Goal: Task Accomplishment & Management: Use online tool/utility

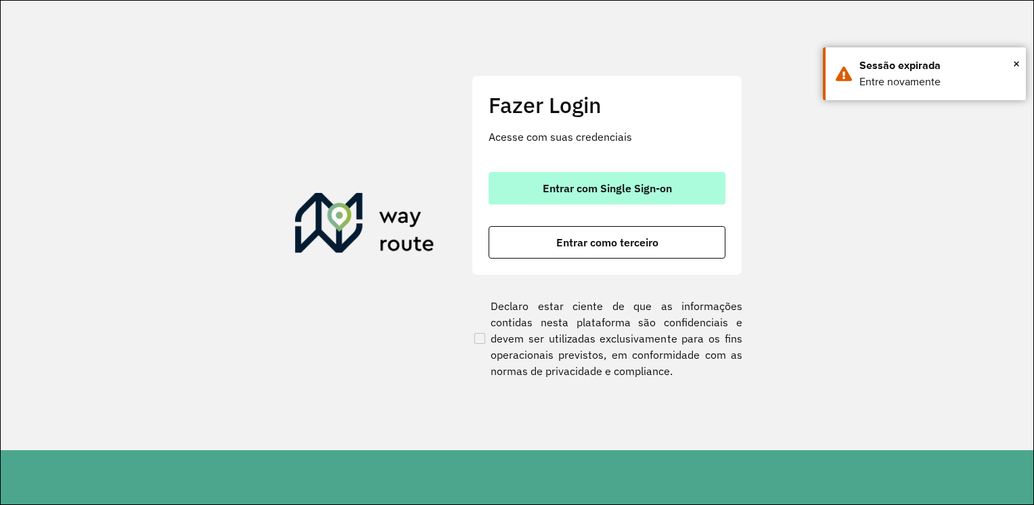
click at [644, 191] on font "Entrar com Single Sign-on" at bounding box center [606, 188] width 129 height 14
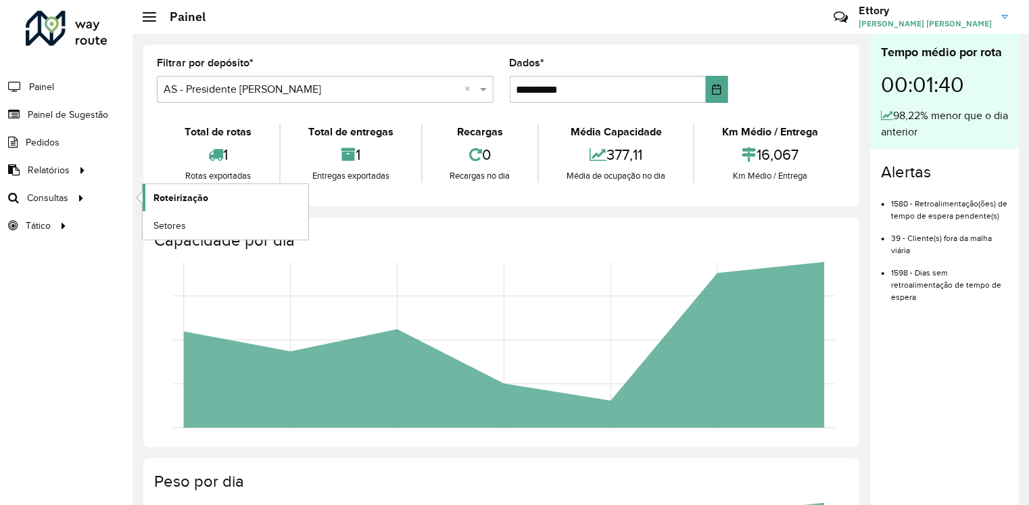
click at [187, 198] on span "Roteirização" at bounding box center [181, 198] width 55 height 14
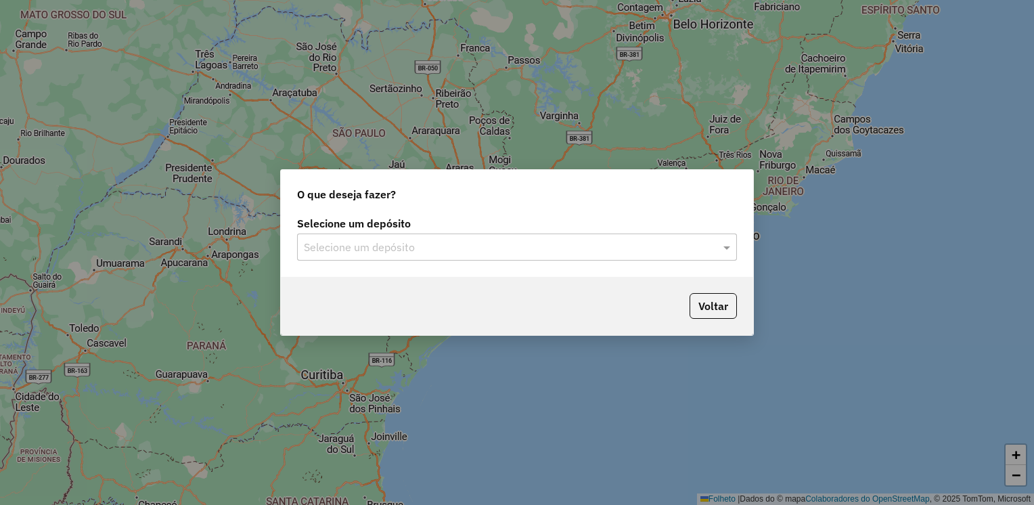
click at [418, 264] on div "Selecione um depósito Selecione um depósito" at bounding box center [517, 245] width 472 height 64
click at [436, 252] on input "text" at bounding box center [503, 247] width 399 height 16
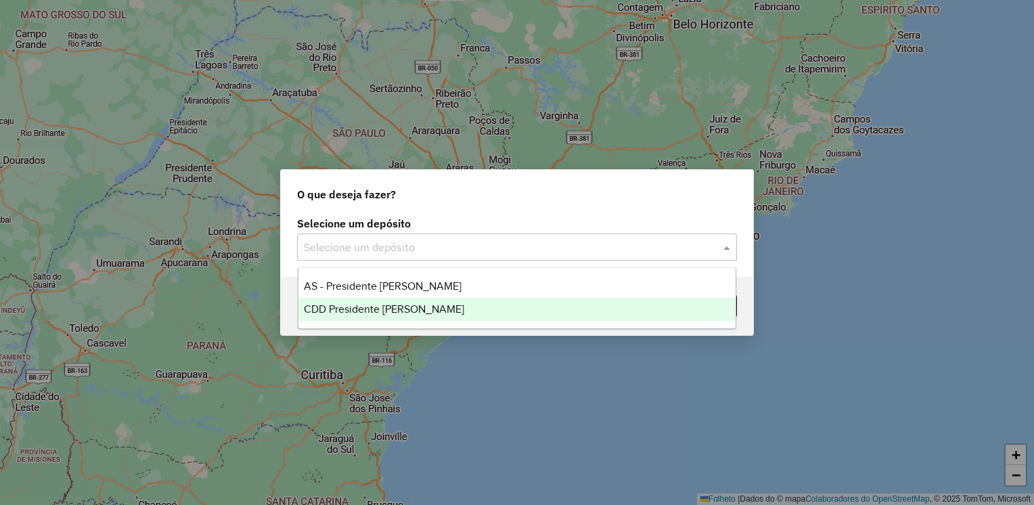
click at [413, 307] on span "CDD Presidente [PERSON_NAME]" at bounding box center [384, 308] width 160 height 11
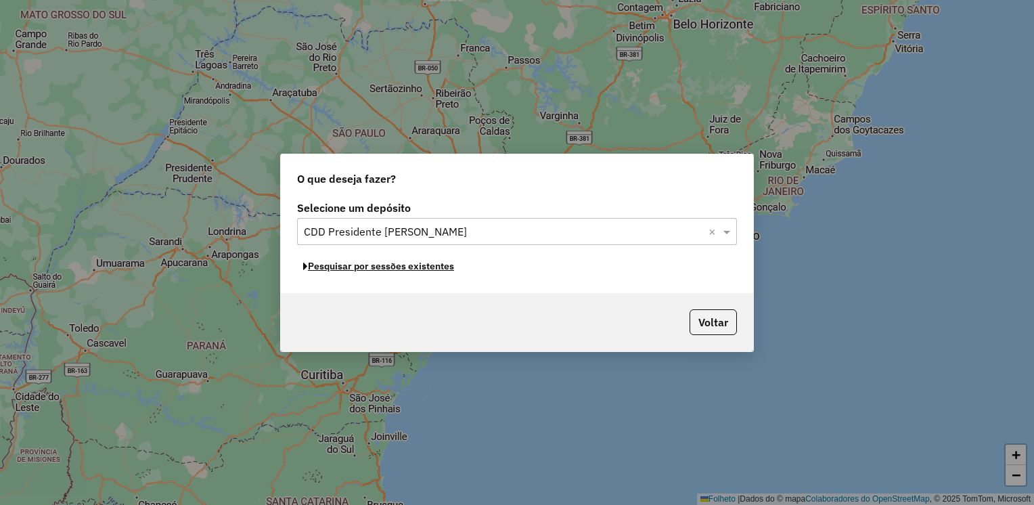
click at [430, 269] on font "Pesquisar por sessões existentes" at bounding box center [381, 266] width 146 height 12
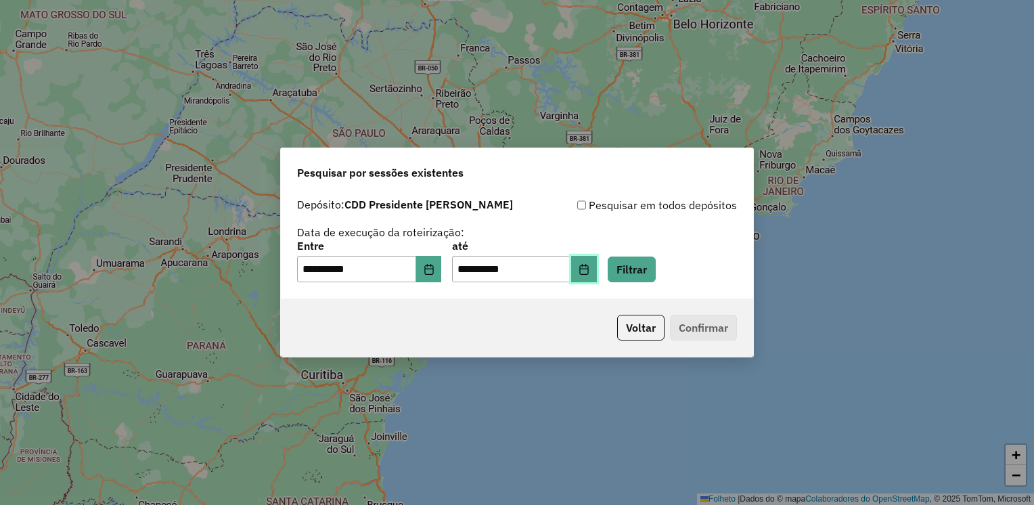
click at [589, 272] on icon "Escolha a data" at bounding box center [583, 269] width 11 height 11
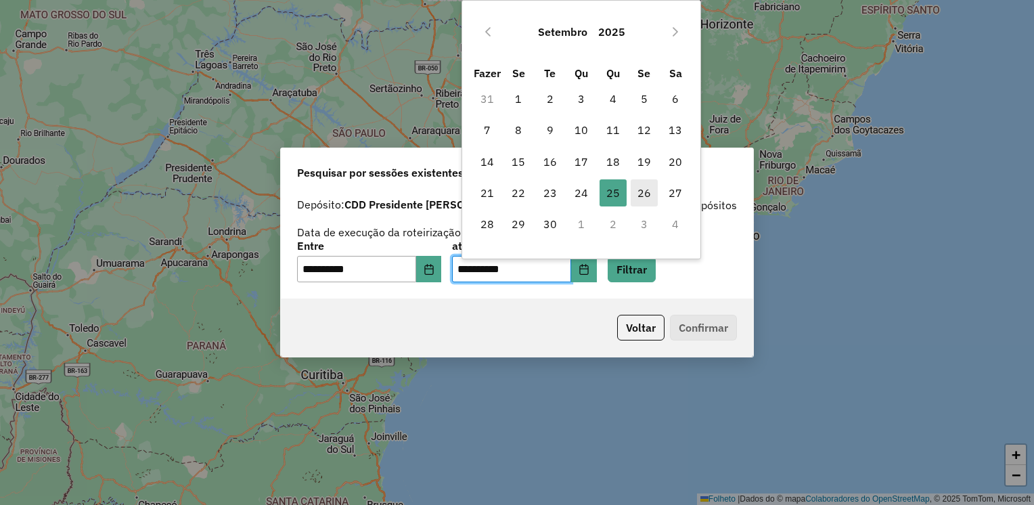
click at [635, 195] on span "26" at bounding box center [643, 192] width 27 height 27
type input "**********"
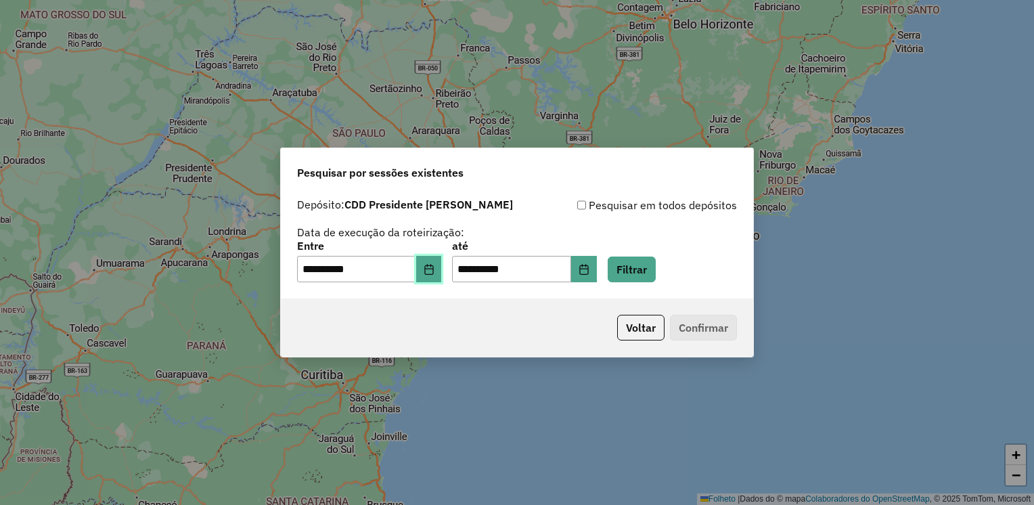
click at [433, 273] on icon "Escolha a data" at bounding box center [428, 269] width 9 height 11
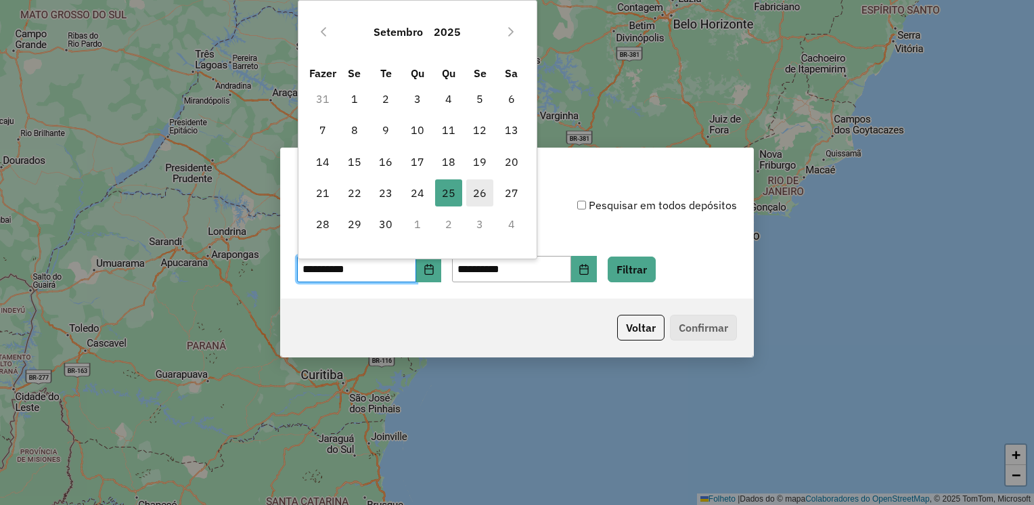
click at [471, 193] on span "26" at bounding box center [479, 192] width 27 height 27
type input "**********"
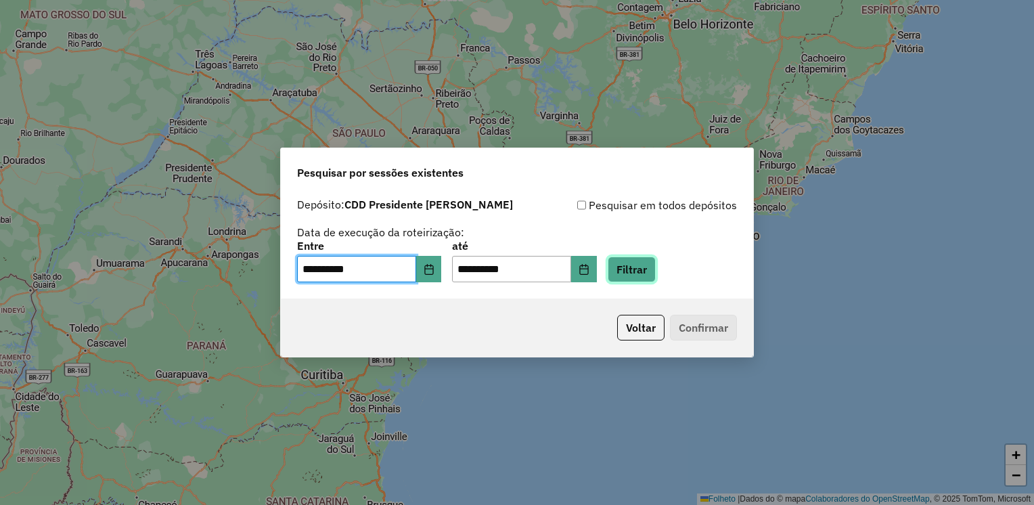
click at [652, 279] on button "Filtrar" at bounding box center [631, 269] width 48 height 26
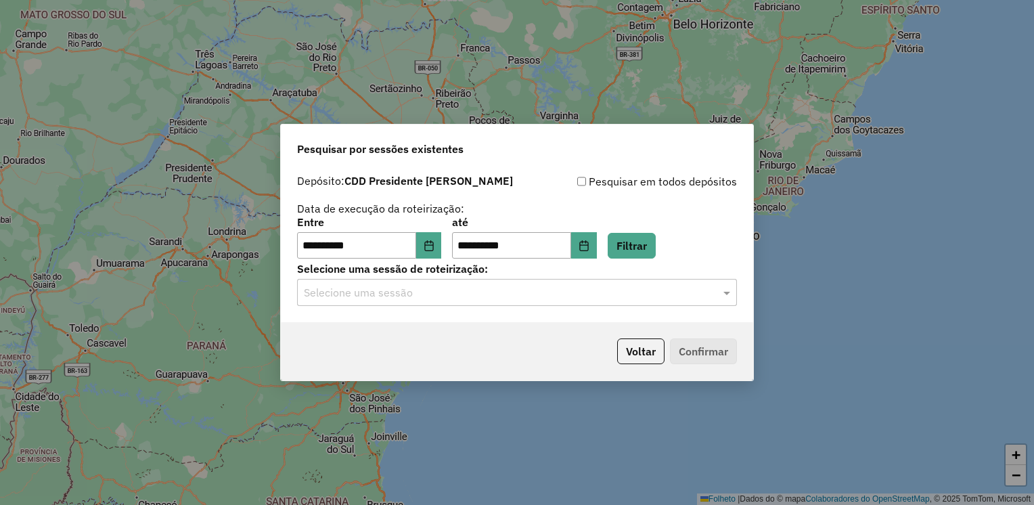
click at [593, 304] on div "Selecione uma sessão" at bounding box center [517, 292] width 440 height 27
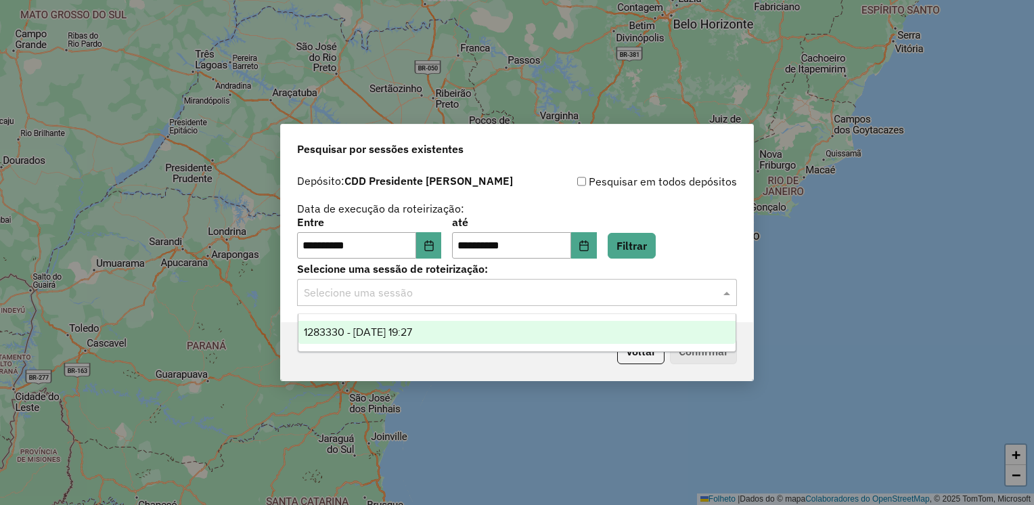
click at [578, 331] on div "1283330 - [DATE] 19:27" at bounding box center [517, 332] width 438 height 23
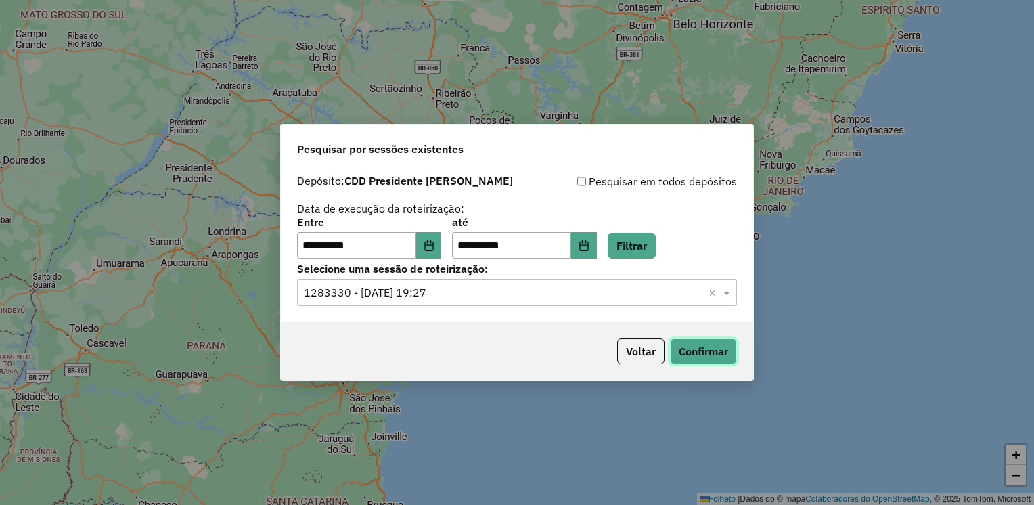
click at [702, 353] on button "Confirmar" at bounding box center [703, 351] width 67 height 26
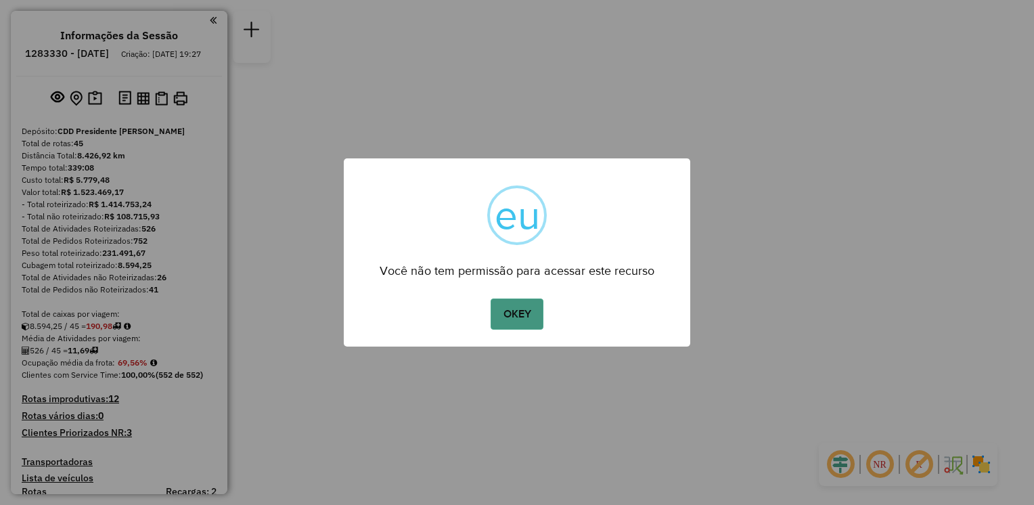
click at [514, 317] on button "OKEY" at bounding box center [516, 313] width 53 height 31
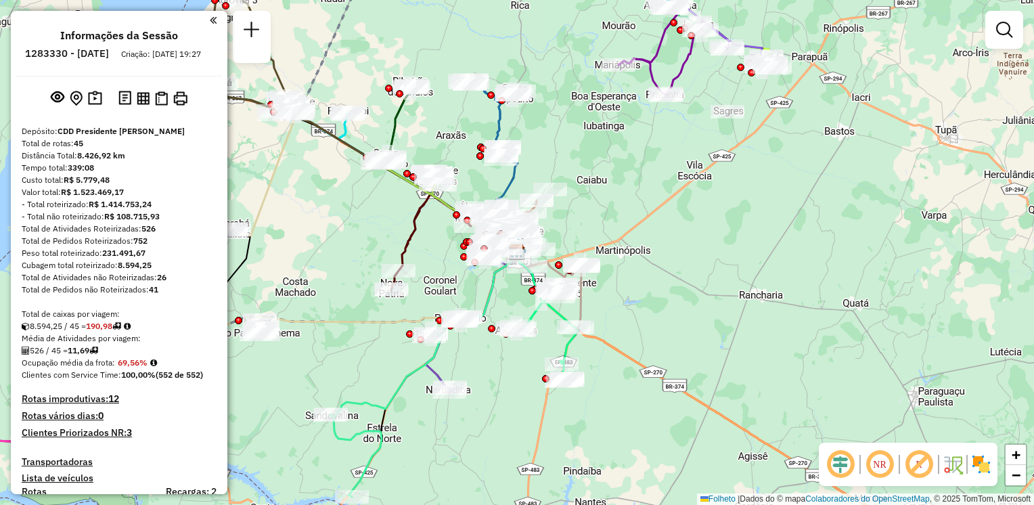
click at [210, 23] on em at bounding box center [213, 20] width 7 height 12
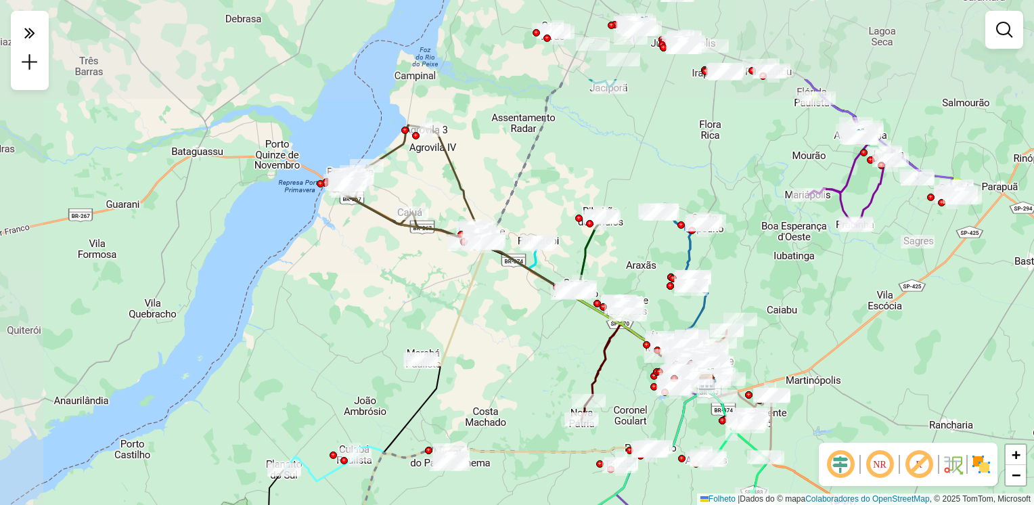
drag, startPoint x: 423, startPoint y: 246, endPoint x: 427, endPoint y: 254, distance: 8.2
click at [424, 272] on div "Janela de atendimento Grade de atendimento Capacidade Transportadoras Veículos …" at bounding box center [517, 252] width 1034 height 505
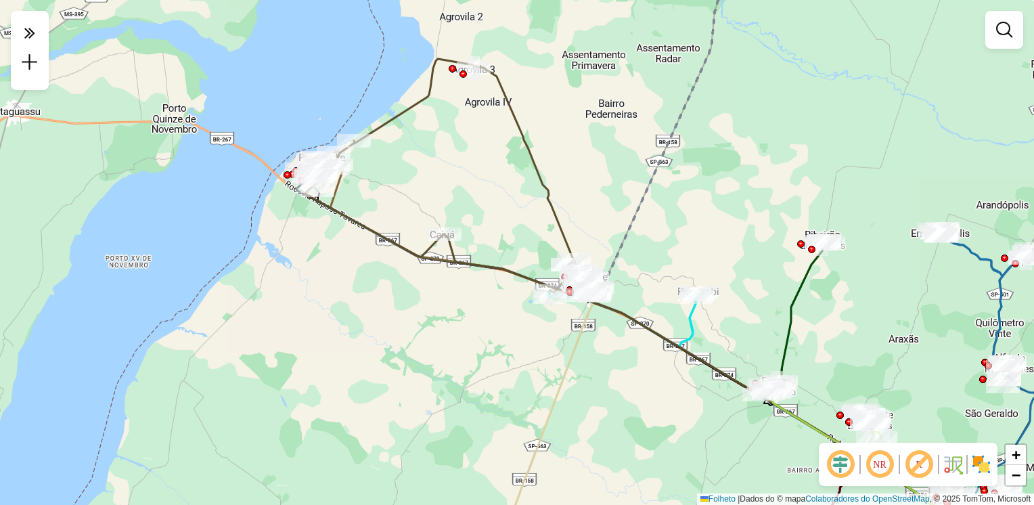
drag, startPoint x: 542, startPoint y: 243, endPoint x: 441, endPoint y: 201, distance: 109.8
click at [440, 202] on div "Janela de atendimento Grade de atendimento Capacidade Transportadoras Veículos …" at bounding box center [517, 252] width 1034 height 505
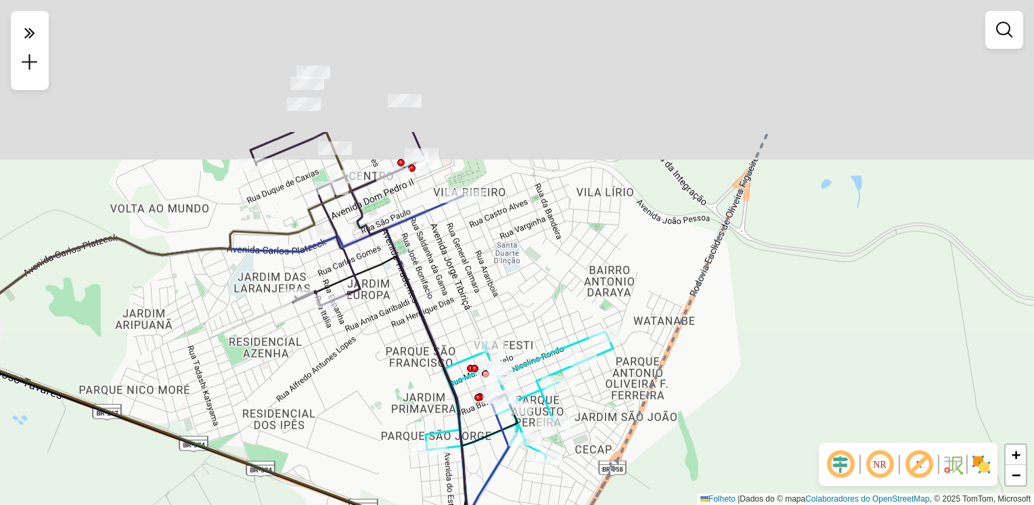
drag, startPoint x: 446, startPoint y: 283, endPoint x: 450, endPoint y: 296, distance: 13.7
click at [450, 298] on div "Janela de atendimento Grade de atendimento Capacidade Transportadoras Veículos …" at bounding box center [517, 252] width 1034 height 505
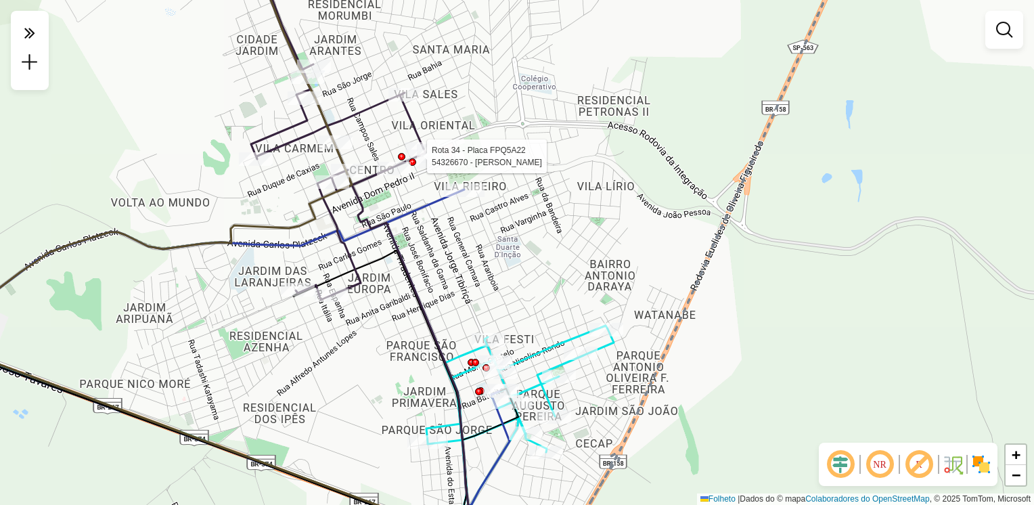
select select "**********"
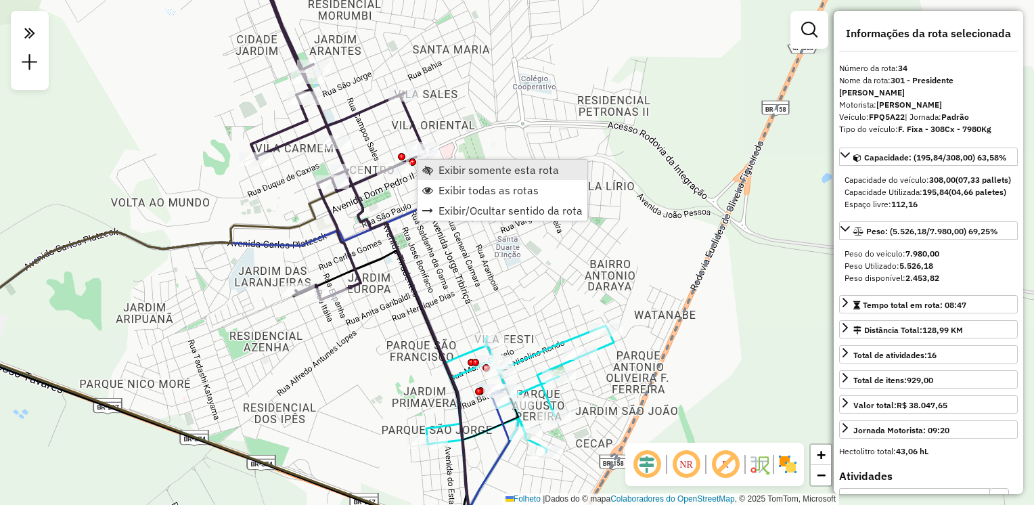
click at [440, 170] on span "Exibir somente esta rota" at bounding box center [498, 169] width 120 height 11
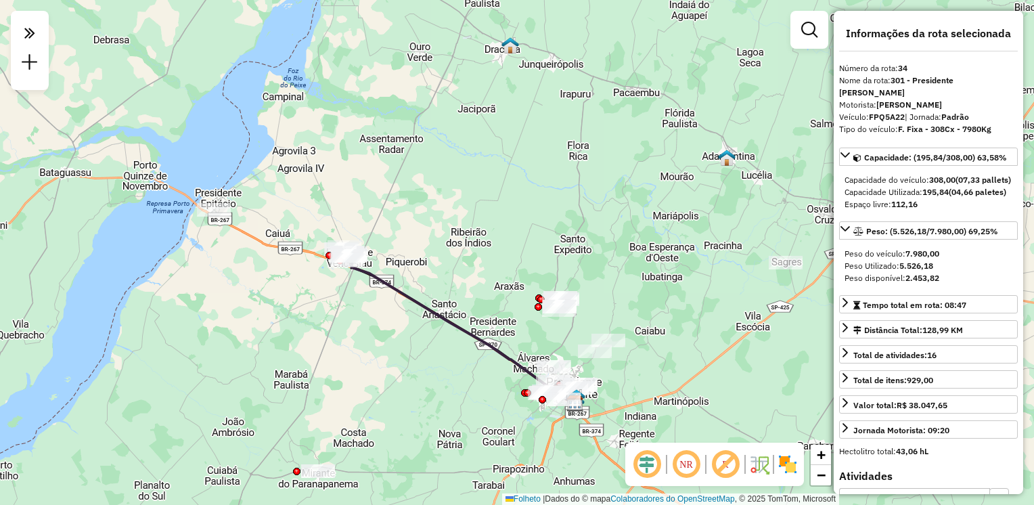
drag, startPoint x: 383, startPoint y: 279, endPoint x: 387, endPoint y: 359, distance: 79.9
click at [387, 359] on div "Janela de atendimento Grade de atendimento Capacidade Transportadoras Veículos …" at bounding box center [517, 252] width 1034 height 505
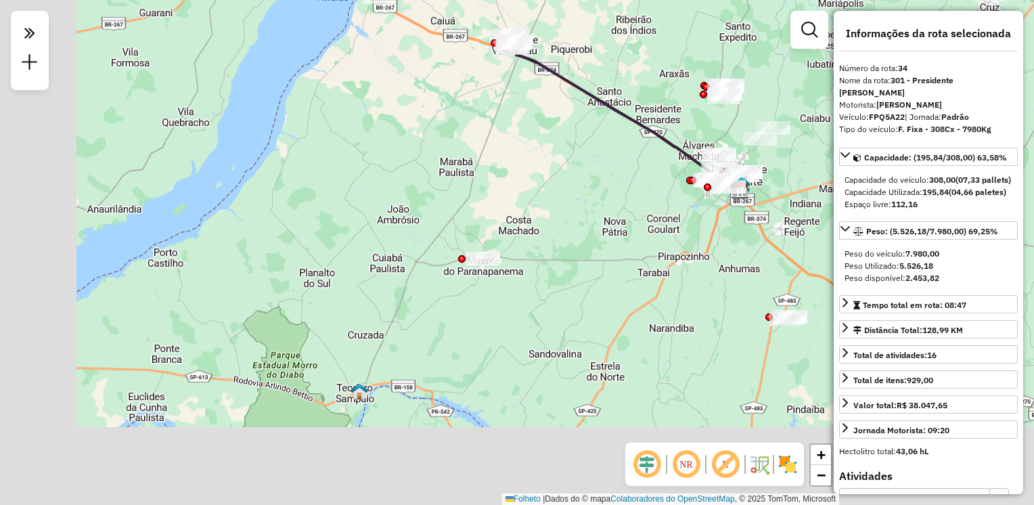
drag, startPoint x: 415, startPoint y: 380, endPoint x: 497, endPoint y: 244, distance: 159.0
click at [571, 155] on div "Janela de atendimento Grade de atendimento Capacidade Transportadoras Veículos …" at bounding box center [517, 252] width 1034 height 505
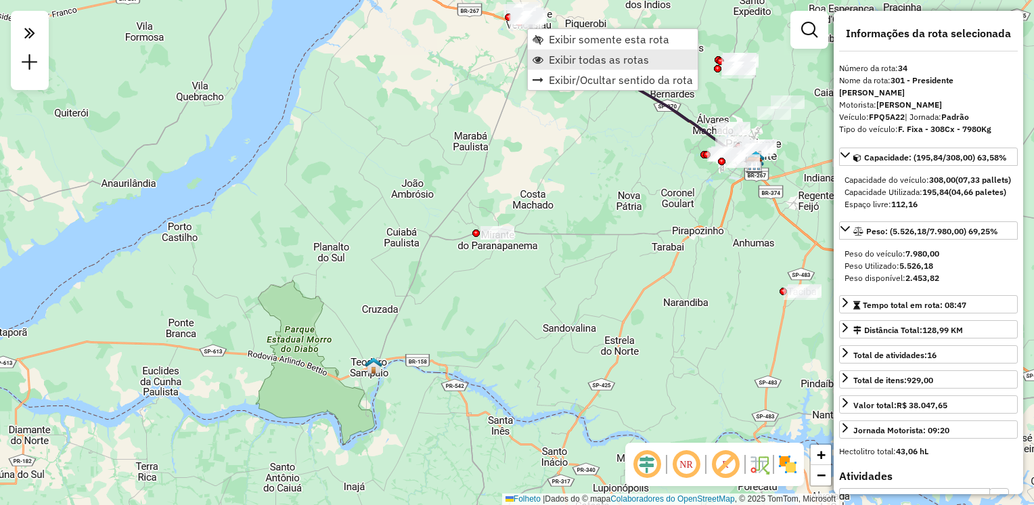
click at [576, 55] on span "Exibir todas as rotas" at bounding box center [599, 59] width 100 height 11
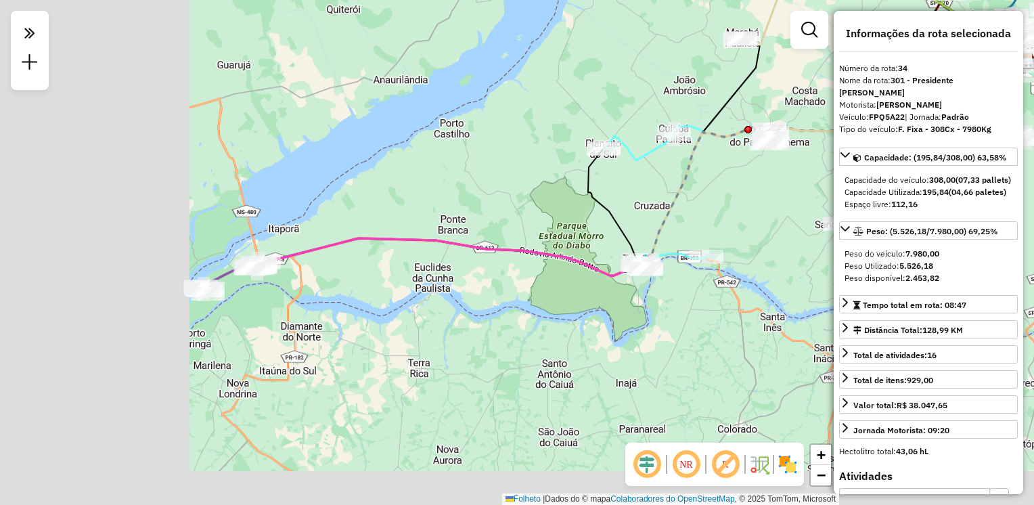
drag, startPoint x: 332, startPoint y: 353, endPoint x: 649, endPoint y: 245, distance: 335.2
click at [737, 231] on div "Janela de atendimento Grade de atendimento Capacidade Transportadoras Veículos …" at bounding box center [517, 252] width 1034 height 505
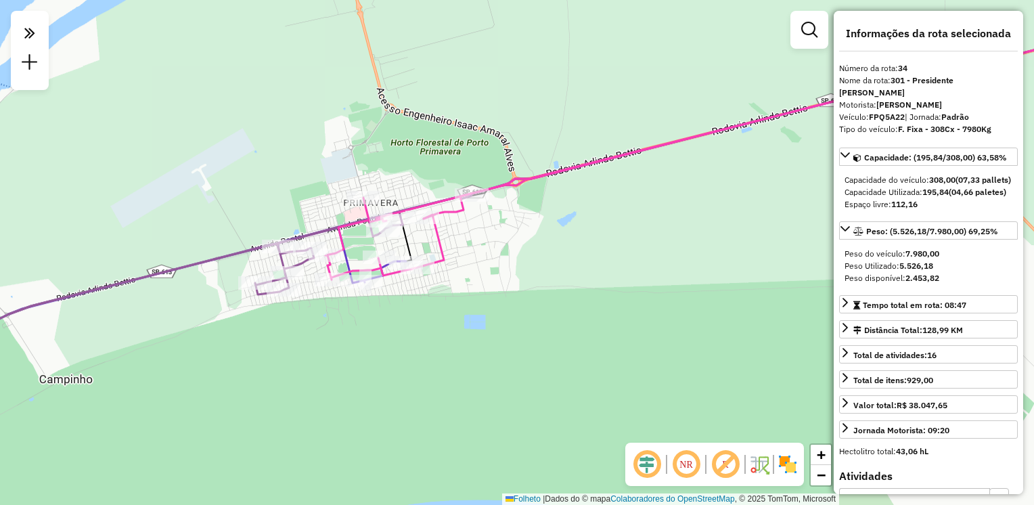
drag, startPoint x: 335, startPoint y: 405, endPoint x: 750, endPoint y: 188, distance: 468.6
click at [751, 191] on div "Janela de atendimento Grade de atendimento Capacidade Transportadoras Veículos …" at bounding box center [517, 252] width 1034 height 505
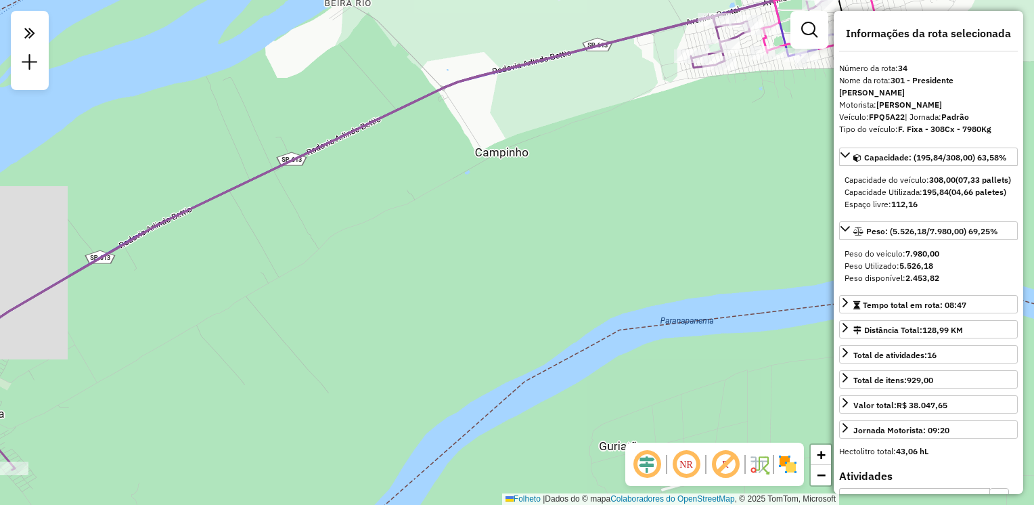
drag, startPoint x: 325, startPoint y: 252, endPoint x: 882, endPoint y: 4, distance: 610.1
click at [879, 6] on div "Janela de atendimento Grade de atendimento Capacidade Transportadoras Veículos …" at bounding box center [517, 252] width 1034 height 505
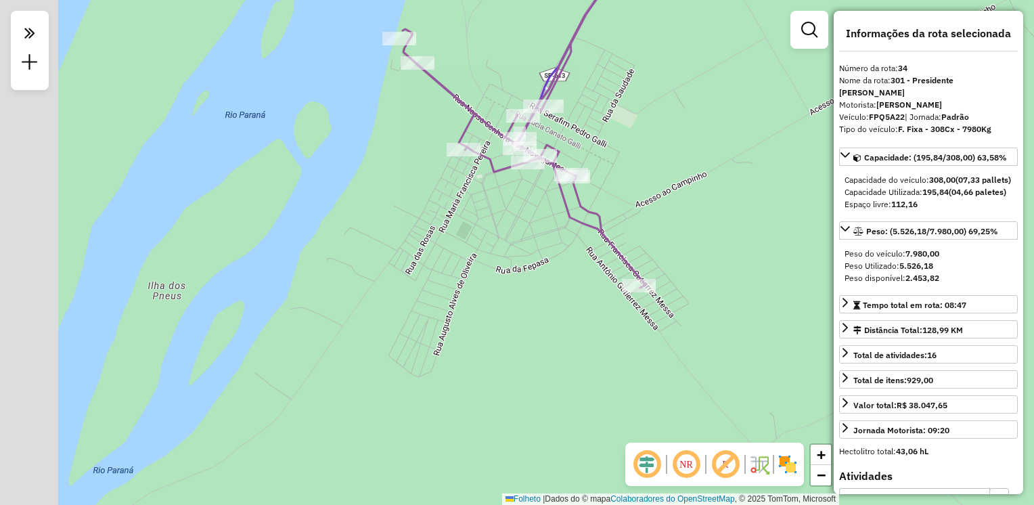
drag, startPoint x: 529, startPoint y: 189, endPoint x: 591, endPoint y: 137, distance: 80.7
click at [591, 137] on div "Janela de atendimento Grade de atendimento Capacidade Transportadoras Veículos …" at bounding box center [517, 252] width 1034 height 505
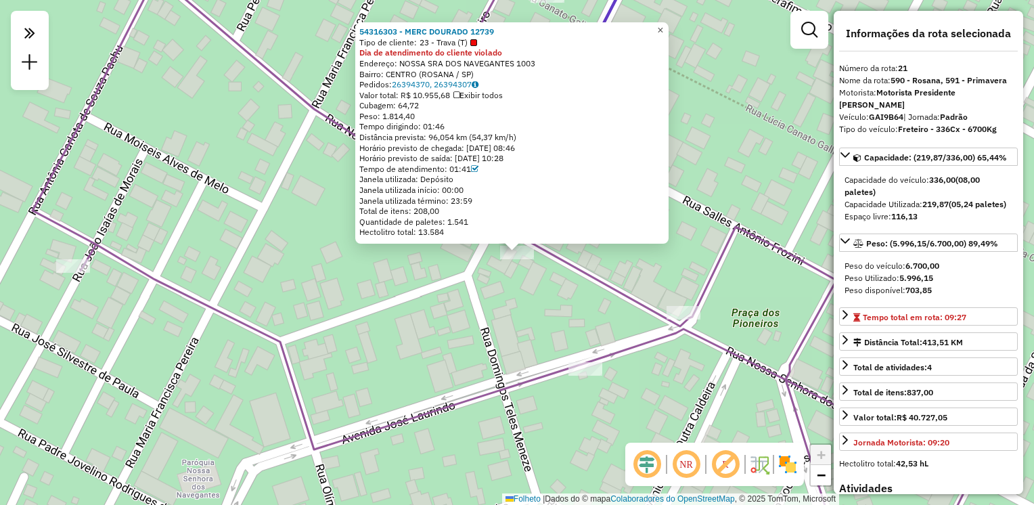
click at [663, 30] on span "×" at bounding box center [660, 29] width 6 height 11
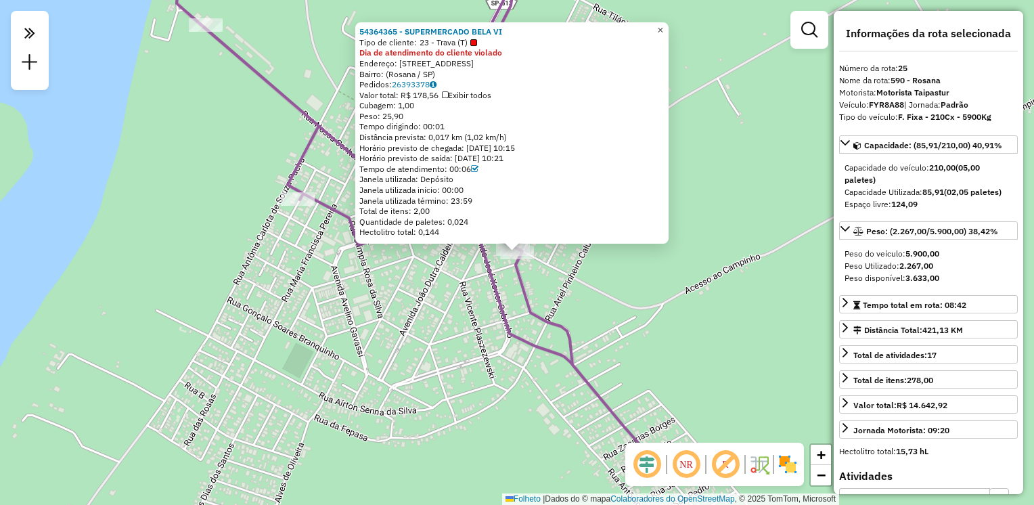
click at [663, 27] on span "×" at bounding box center [660, 29] width 6 height 11
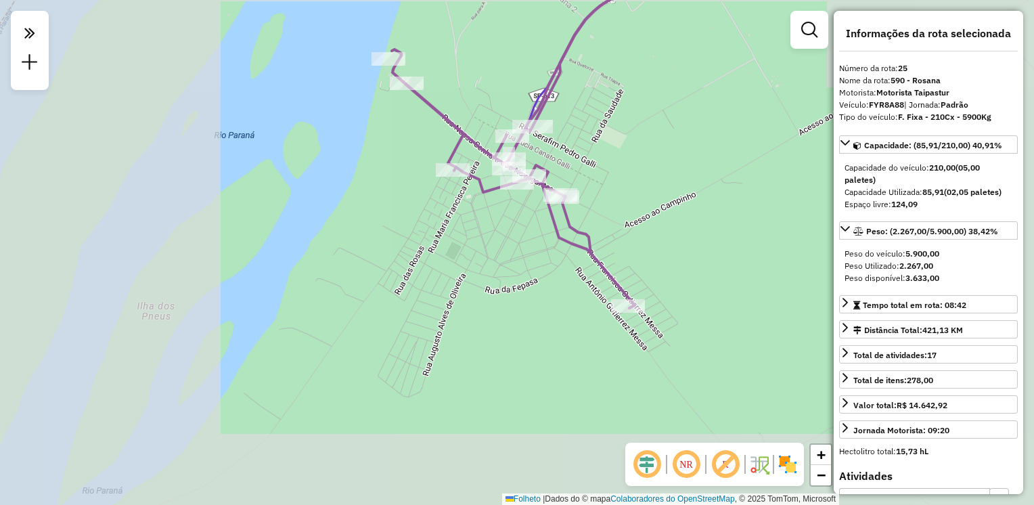
drag, startPoint x: 641, startPoint y: 229, endPoint x: 601, endPoint y: 188, distance: 57.4
click at [601, 188] on div "Janela de atendimento Grade de atendimento Capacidade Transportadoras Veículos …" at bounding box center [517, 252] width 1034 height 505
